Goal: Task Accomplishment & Management: Use online tool/utility

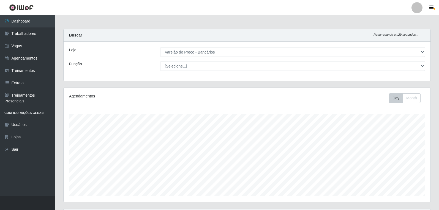
select select "157"
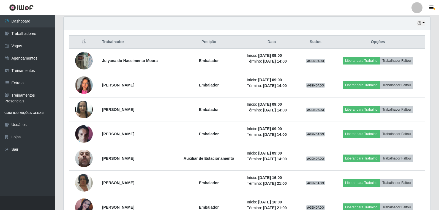
scroll to position [220, 0]
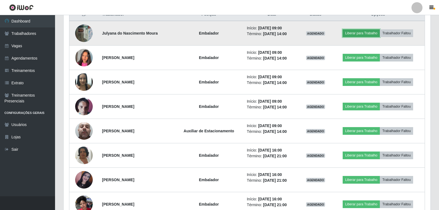
click at [363, 36] on button "Liberar para Trabalho" at bounding box center [360, 33] width 37 height 8
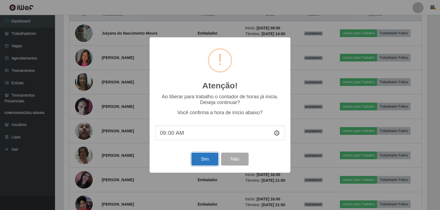
click at [194, 163] on button "Sim" at bounding box center [204, 159] width 27 height 13
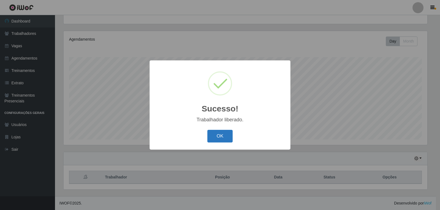
click at [217, 142] on button "OK" at bounding box center [220, 136] width 26 height 13
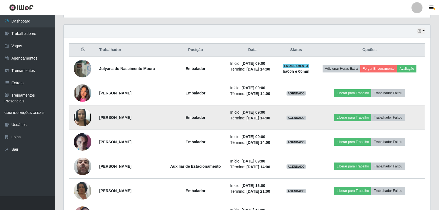
scroll to position [194, 0]
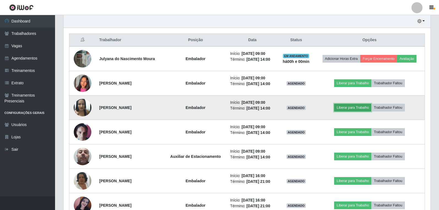
click at [351, 110] on button "Liberar para Trabalho" at bounding box center [352, 108] width 37 height 8
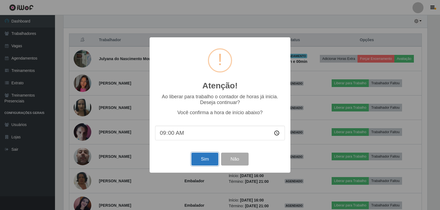
click at [207, 159] on button "Sim" at bounding box center [204, 159] width 27 height 13
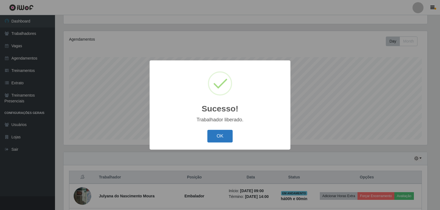
click at [227, 134] on button "OK" at bounding box center [220, 136] width 26 height 13
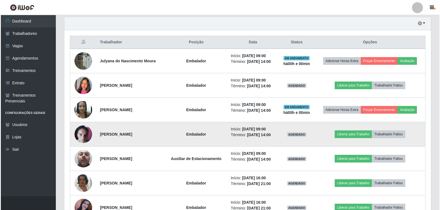
scroll to position [222, 0]
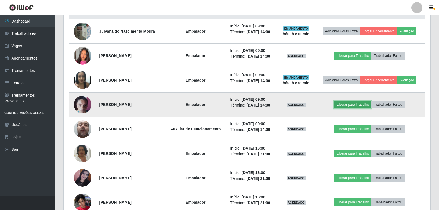
click at [359, 104] on button "Liberar para Trabalho" at bounding box center [352, 105] width 37 height 8
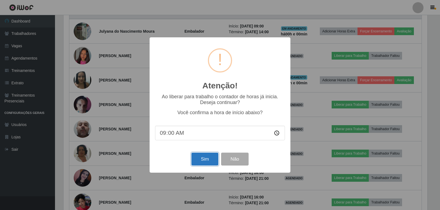
click at [209, 158] on button "Sim" at bounding box center [204, 159] width 27 height 13
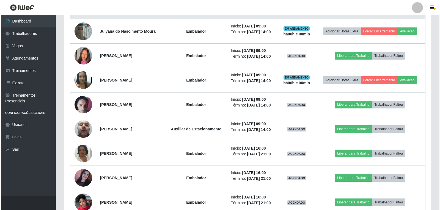
scroll to position [0, 0]
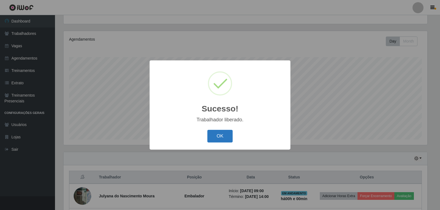
click at [215, 134] on button "OK" at bounding box center [220, 136] width 26 height 13
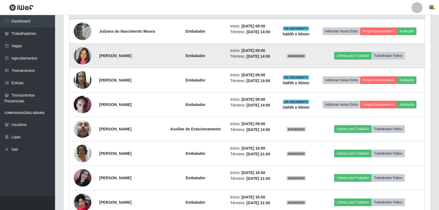
click at [346, 51] on td "Liberar para Trabalho Trabalhador Faltou" at bounding box center [369, 56] width 111 height 24
click at [349, 55] on button "Liberar para Trabalho" at bounding box center [352, 56] width 37 height 8
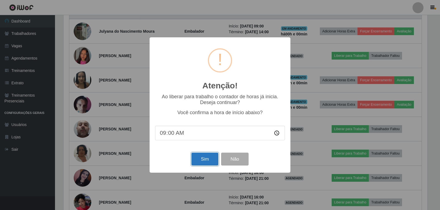
click at [198, 164] on button "Sim" at bounding box center [204, 159] width 27 height 13
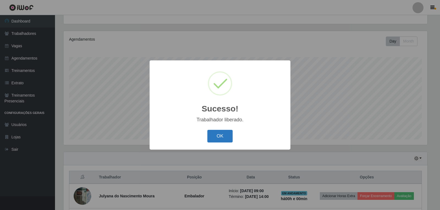
click at [222, 133] on button "OK" at bounding box center [220, 136] width 26 height 13
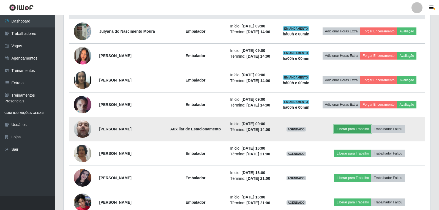
click at [367, 128] on button "Liberar para Trabalho" at bounding box center [352, 129] width 37 height 8
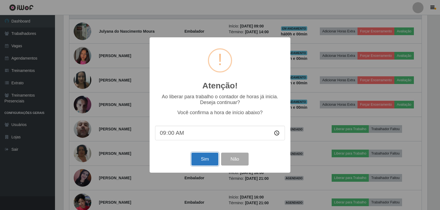
click at [207, 166] on button "Sim" at bounding box center [204, 159] width 27 height 13
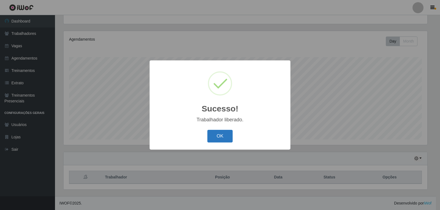
click at [211, 136] on button "OK" at bounding box center [220, 136] width 26 height 13
